Goal: Transaction & Acquisition: Register for event/course

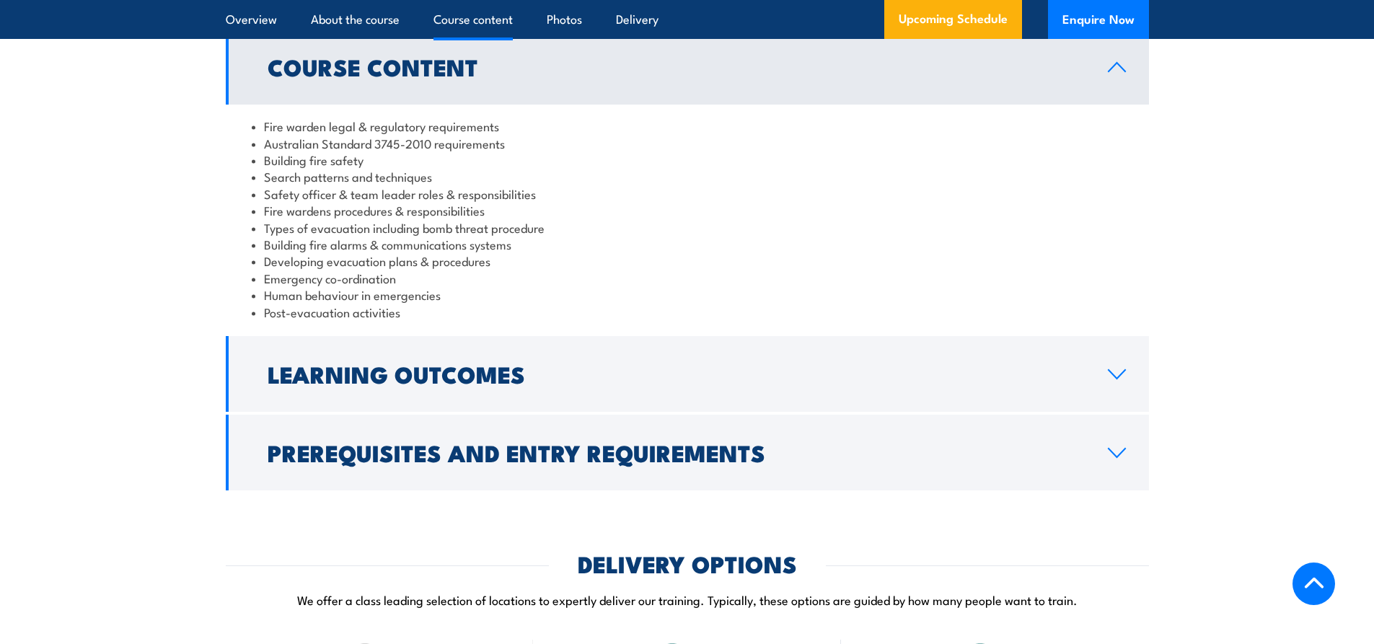
scroll to position [1443, 0]
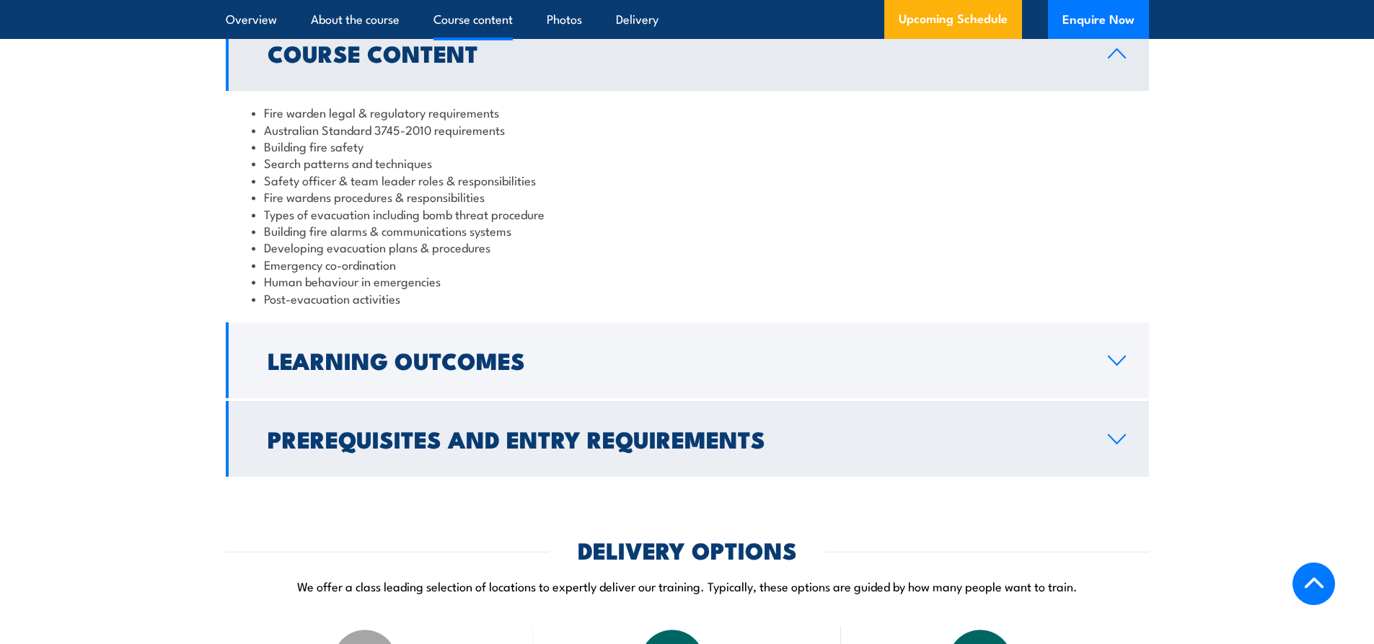
click at [577, 449] on h2 "Prerequisites and Entry Requirements" at bounding box center [676, 438] width 817 height 20
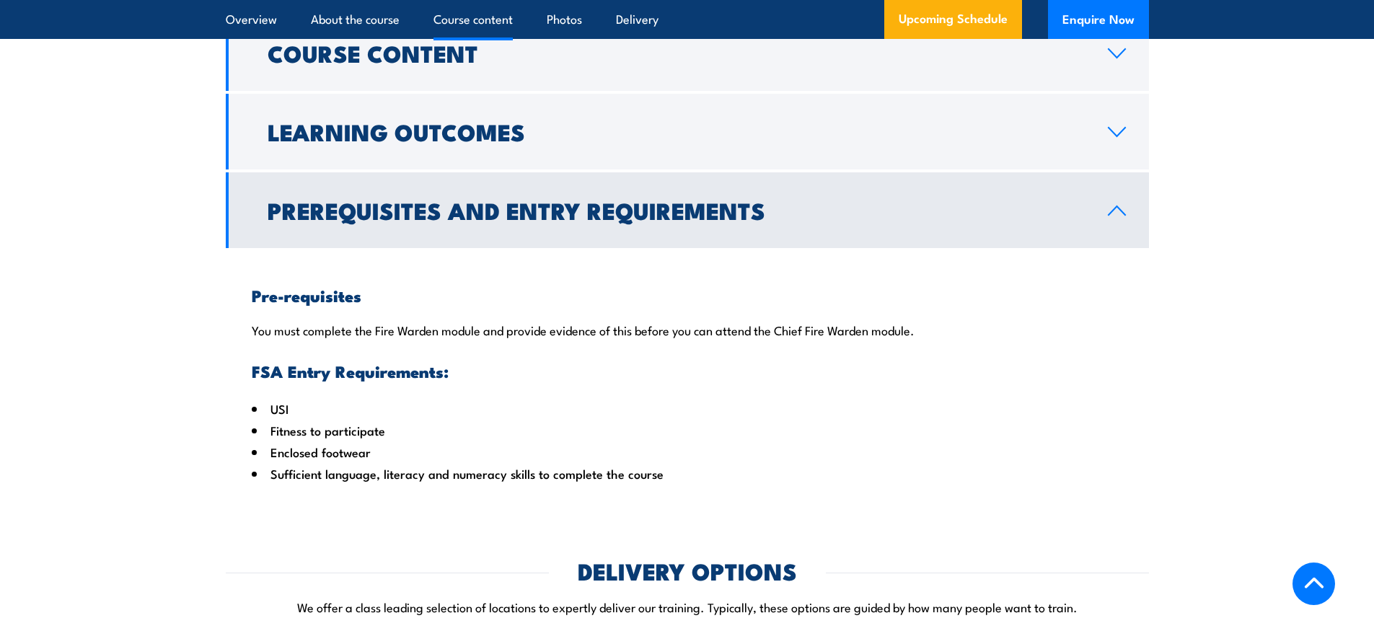
click at [466, 248] on link "Prerequisites and Entry Requirements" at bounding box center [687, 210] width 923 height 76
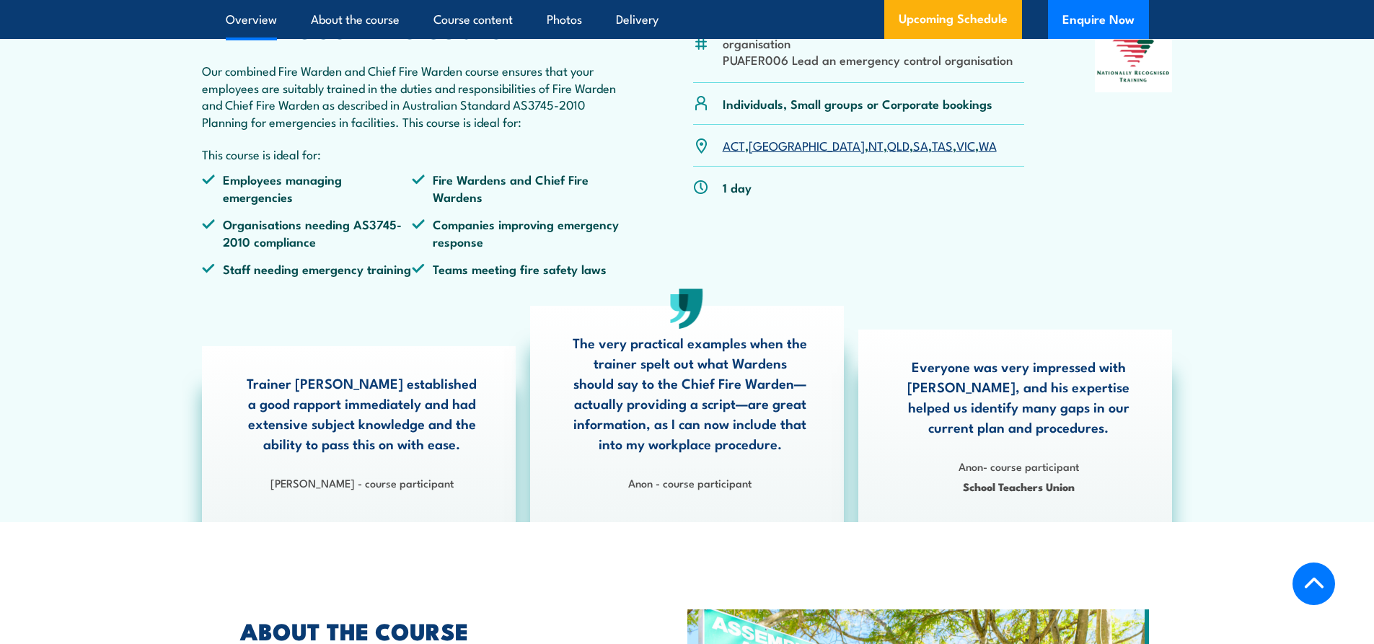
scroll to position [505, 0]
click at [956, 154] on link "VIC" at bounding box center [965, 145] width 19 height 17
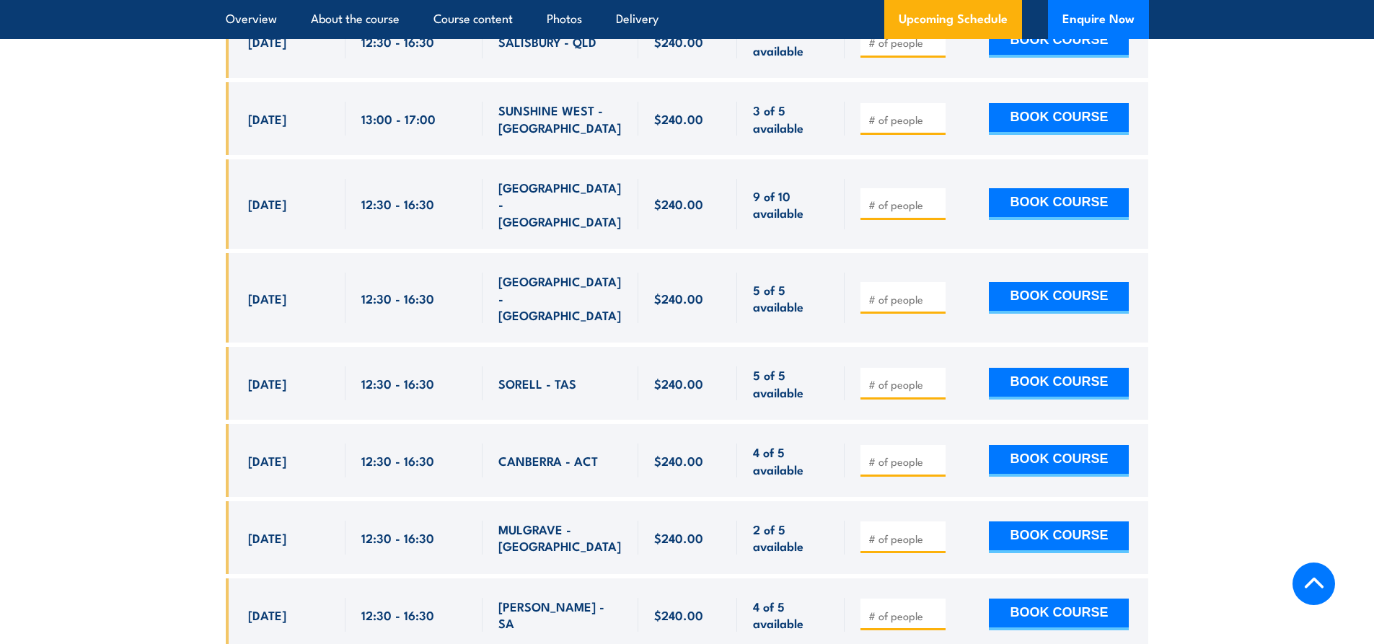
scroll to position [3751, 0]
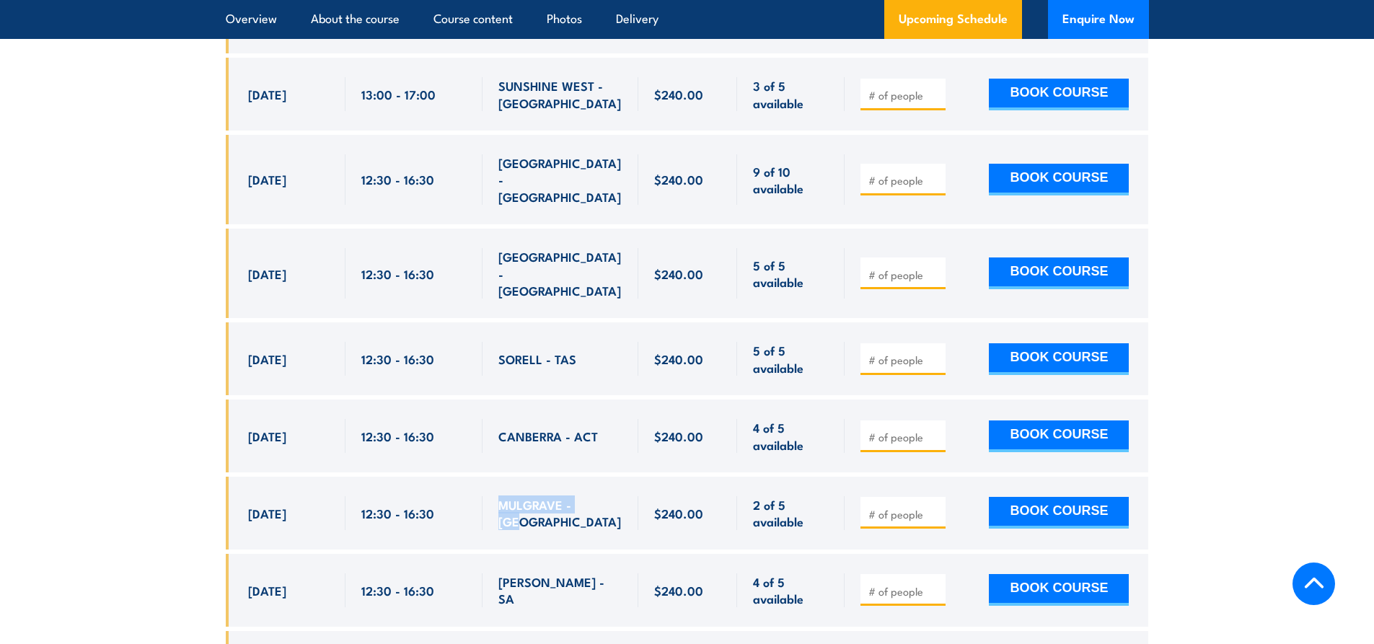
drag, startPoint x: 597, startPoint y: 389, endPoint x: 496, endPoint y: 395, distance: 101.2
click at [496, 477] on div "MULGRAVE - [GEOGRAPHIC_DATA]" at bounding box center [561, 513] width 156 height 73
type input "1"
click at [936, 507] on input "1" at bounding box center [904, 514] width 72 height 14
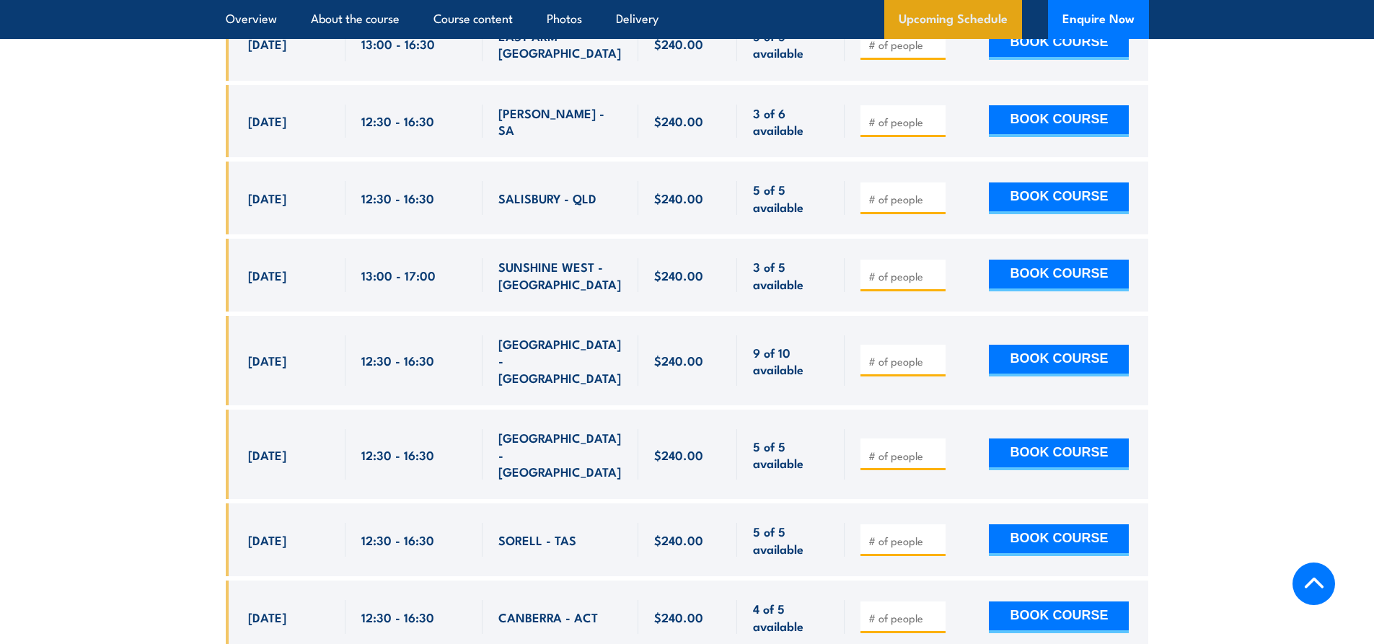
scroll to position [3535, 0]
